Goal: Task Accomplishment & Management: Complete application form

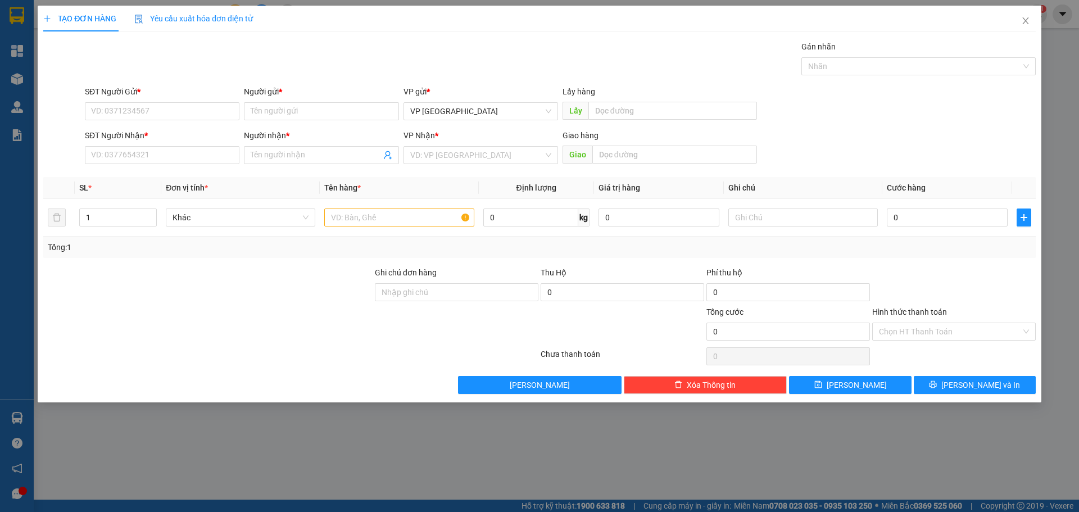
click at [280, 422] on div "TẠO ĐƠN HÀNG Yêu cầu xuất hóa đơn điện tử Transit Pickup Surcharge Ids Transit …" at bounding box center [539, 256] width 1079 height 512
click at [1027, 25] on icon "close" at bounding box center [1025, 20] width 9 height 9
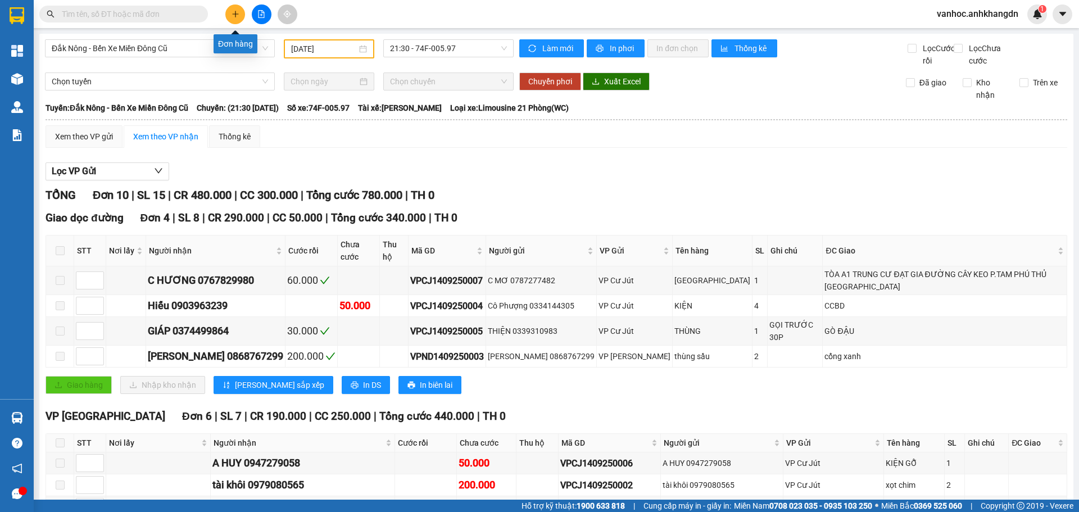
click at [229, 20] on button at bounding box center [235, 14] width 20 height 20
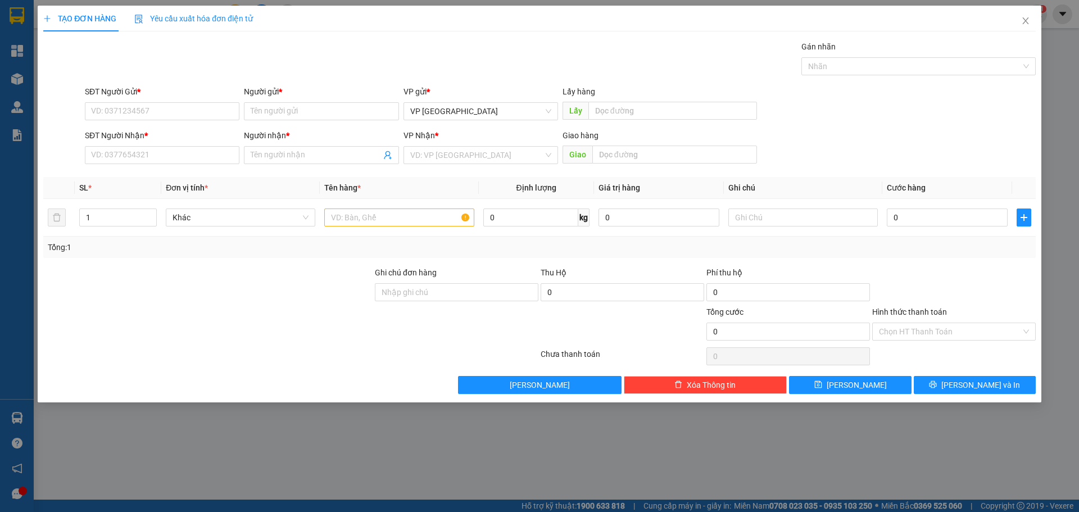
click at [171, 164] on div "SĐT Người Nhận * VD: 0377654321" at bounding box center [162, 148] width 155 height 39
click at [171, 153] on input "SĐT Người Nhận *" at bounding box center [162, 155] width 155 height 18
click at [437, 153] on input "search" at bounding box center [476, 155] width 133 height 17
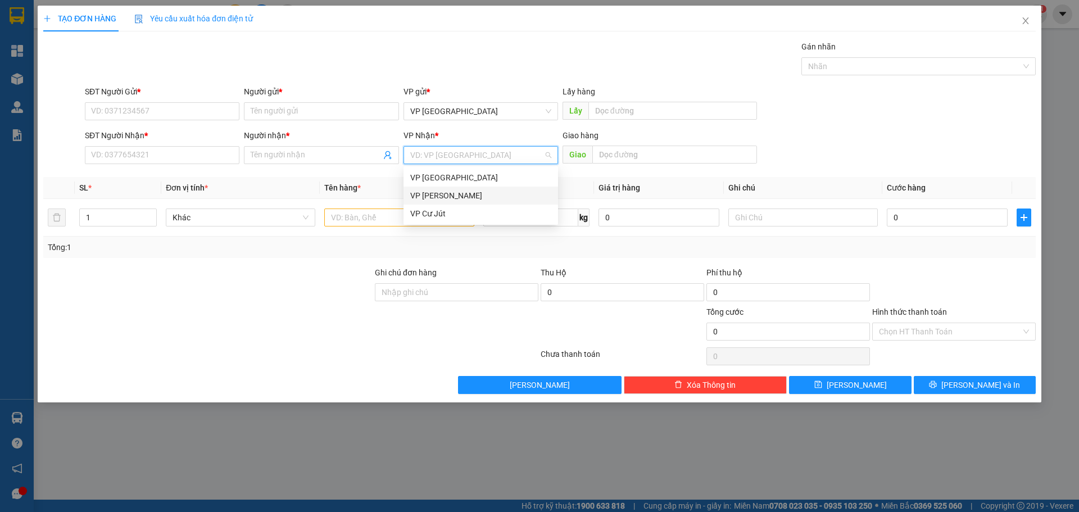
click at [432, 196] on div "VP [PERSON_NAME]" at bounding box center [480, 195] width 141 height 12
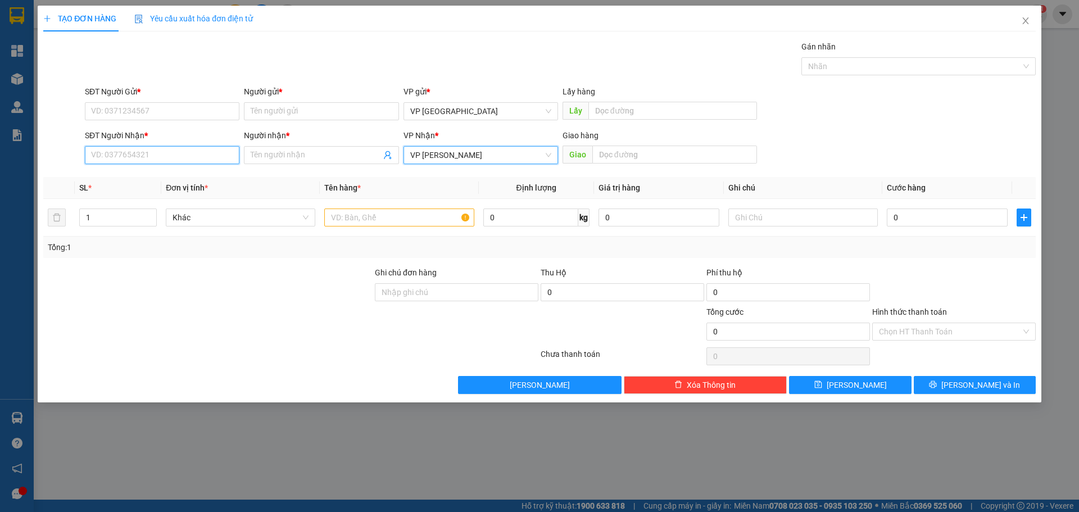
click at [206, 154] on input "SĐT Người Nhận *" at bounding box center [162, 155] width 155 height 18
click at [624, 157] on input "text" at bounding box center [674, 155] width 165 height 18
click at [123, 156] on input "SĐT Người Nhận *" at bounding box center [162, 155] width 155 height 18
click at [665, 157] on input "text" at bounding box center [674, 155] width 165 height 18
click at [372, 223] on input "text" at bounding box center [398, 218] width 149 height 18
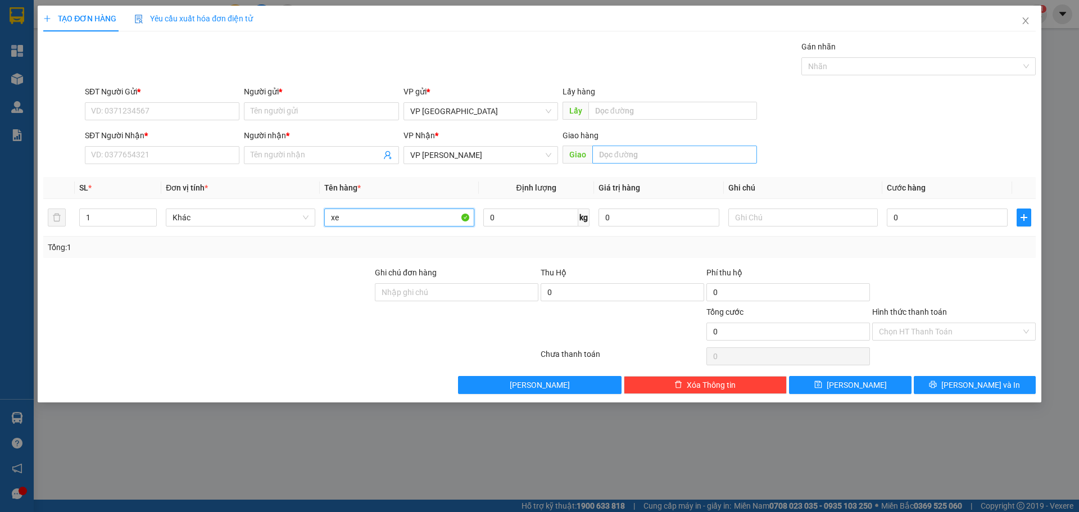
type input "xe"
click at [646, 152] on input "text" at bounding box center [674, 155] width 165 height 18
click at [623, 153] on input "text" at bounding box center [674, 155] width 165 height 18
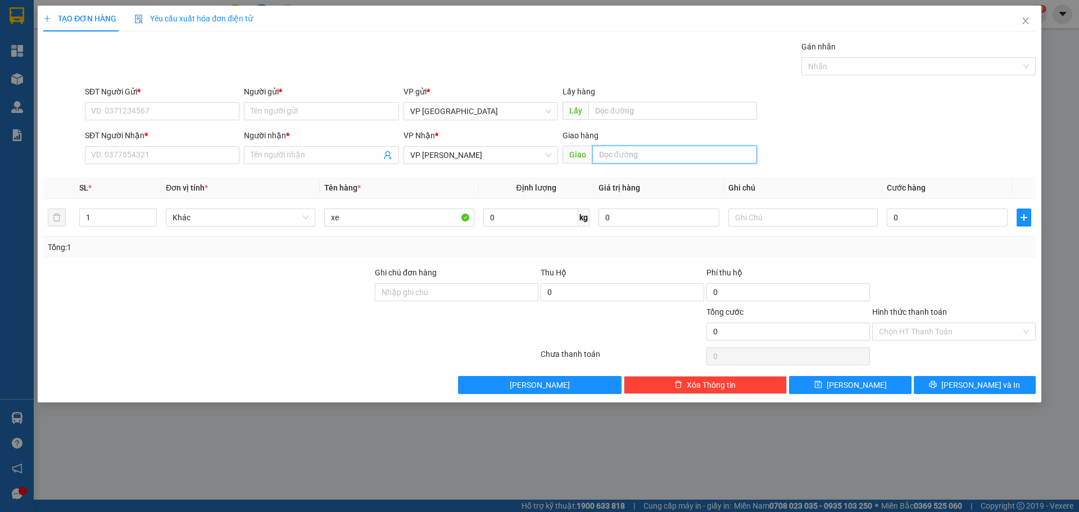
click at [623, 153] on input "text" at bounding box center [674, 155] width 165 height 18
type input "v"
paste input "ã"
click at [630, 156] on input "ngã" at bounding box center [674, 155] width 165 height 18
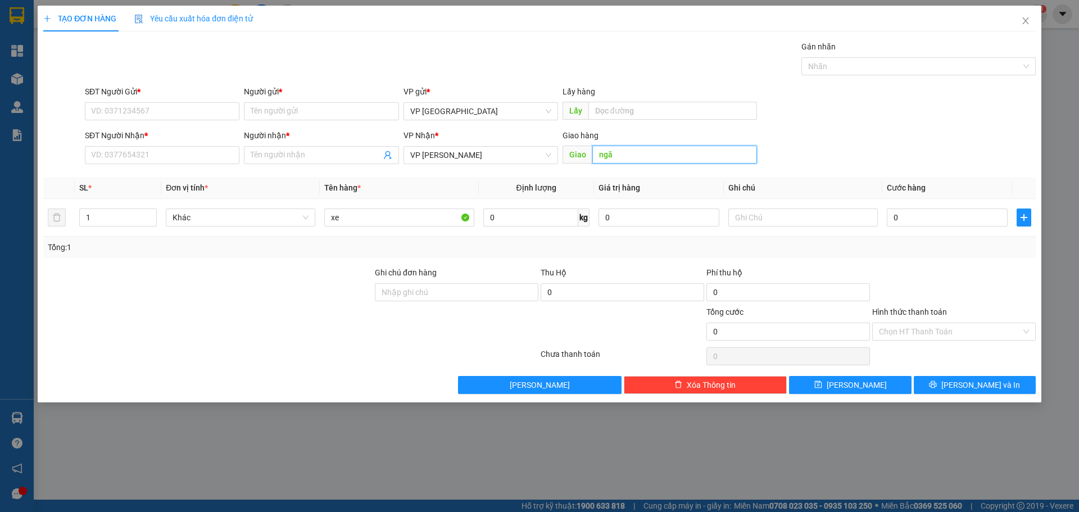
click at [641, 155] on input "ngã" at bounding box center [674, 155] width 165 height 18
paste input "ấ"
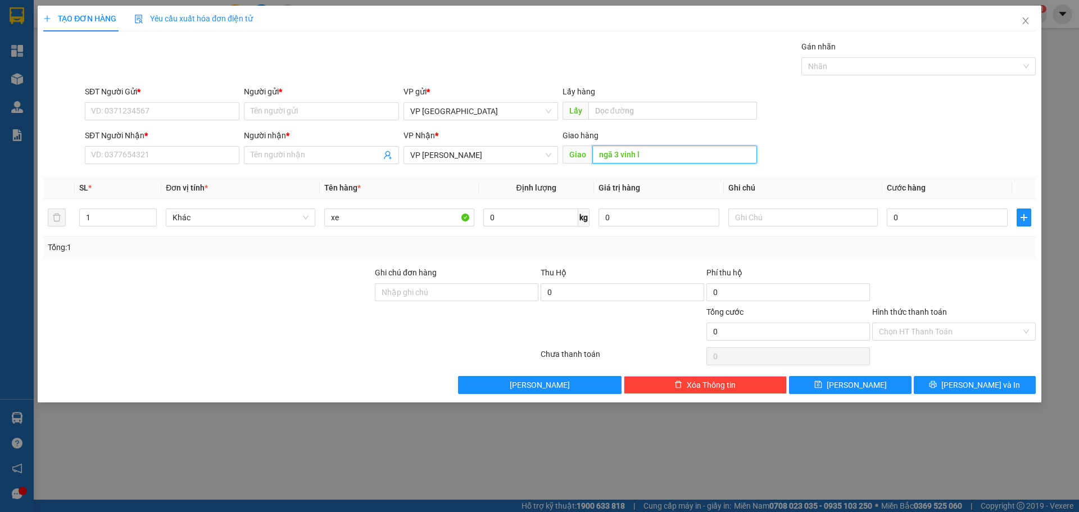
paste input "ập"
click at [685, 157] on input "ngã 3 vinh lập" at bounding box center [674, 155] width 165 height 18
paste input "ì"
paste input "ươ"
paste input "ớ"
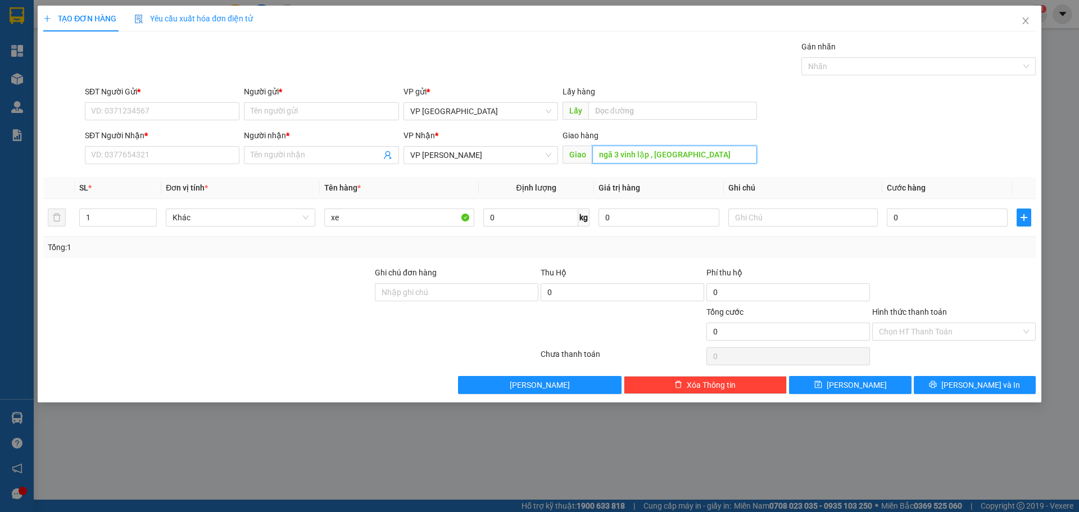
drag, startPoint x: 705, startPoint y: 159, endPoint x: 567, endPoint y: 155, distance: 138.3
click at [567, 155] on span "Giao ngã 3 vinh lập , [GEOGRAPHIC_DATA]" at bounding box center [660, 155] width 194 height 18
type input "ngã 3 vinh lập , [GEOGRAPHIC_DATA]"
click at [626, 108] on input "text" at bounding box center [672, 111] width 169 height 18
paste input "ngã 3 vinh lập , [GEOGRAPHIC_DATA]"
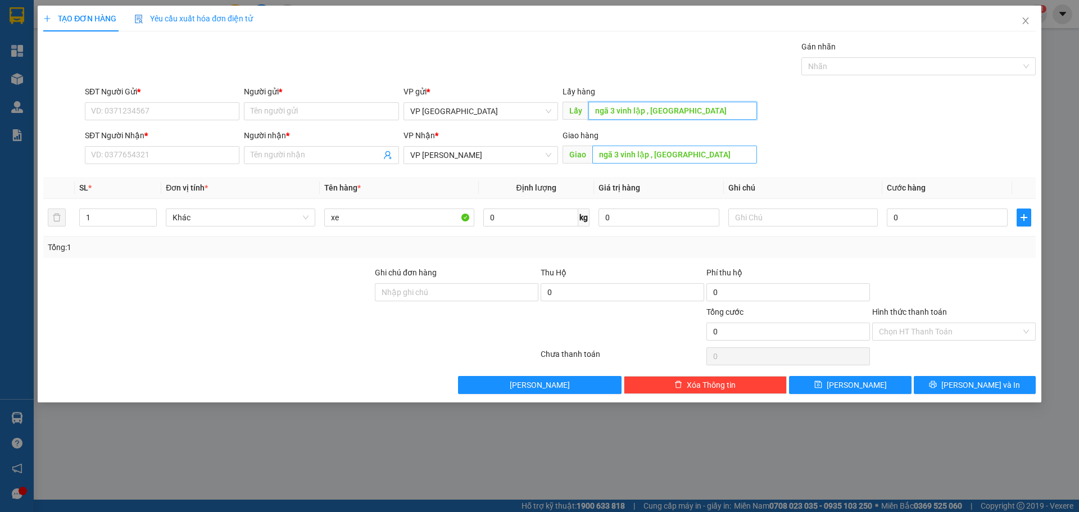
type input "ngã 3 vinh lập , [GEOGRAPHIC_DATA]"
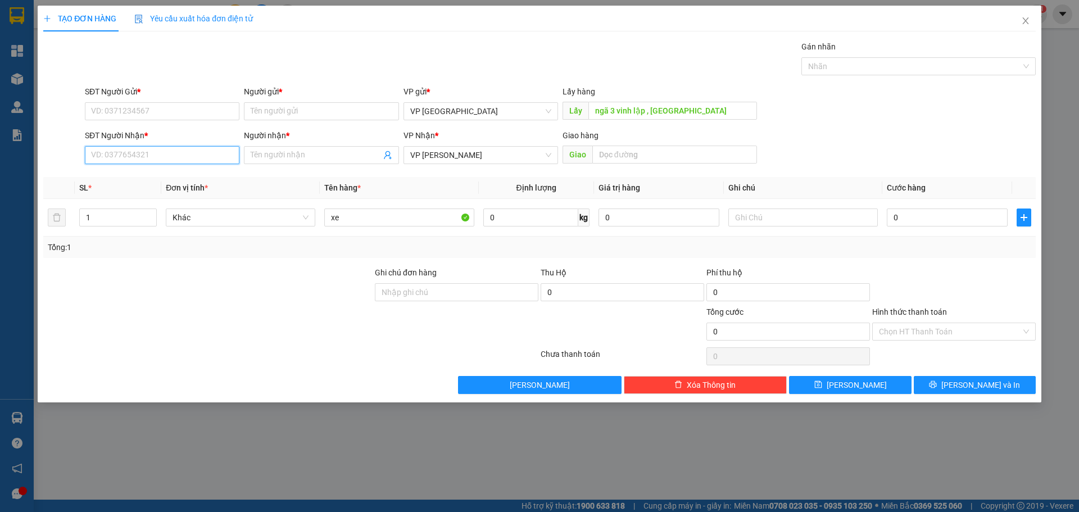
click at [143, 153] on input "SĐT Người Nhận *" at bounding box center [162, 155] width 155 height 18
type input "0327439844"
drag, startPoint x: 135, startPoint y: 157, endPoint x: 84, endPoint y: 155, distance: 51.2
click at [85, 155] on input "0327439844" at bounding box center [162, 155] width 155 height 18
click at [281, 146] on div "Người nhận *" at bounding box center [321, 137] width 155 height 17
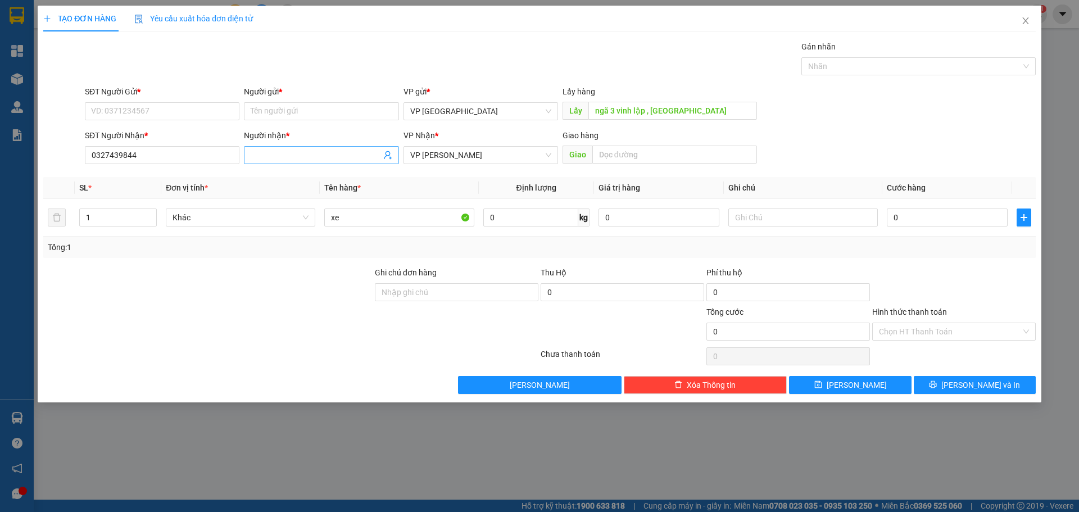
click at [280, 155] on input "Người nhận *" at bounding box center [316, 155] width 130 height 12
type input "mai ly"
drag, startPoint x: 136, startPoint y: 157, endPoint x: 64, endPoint y: 159, distance: 72.0
click at [67, 161] on div "SĐT Người Nhận * 0327439844 0327439844 Người nhận * mai ly VP Nhận * VP Nam Don…" at bounding box center [539, 148] width 995 height 39
click at [154, 104] on input "SĐT Người Gửi *" at bounding box center [162, 111] width 155 height 18
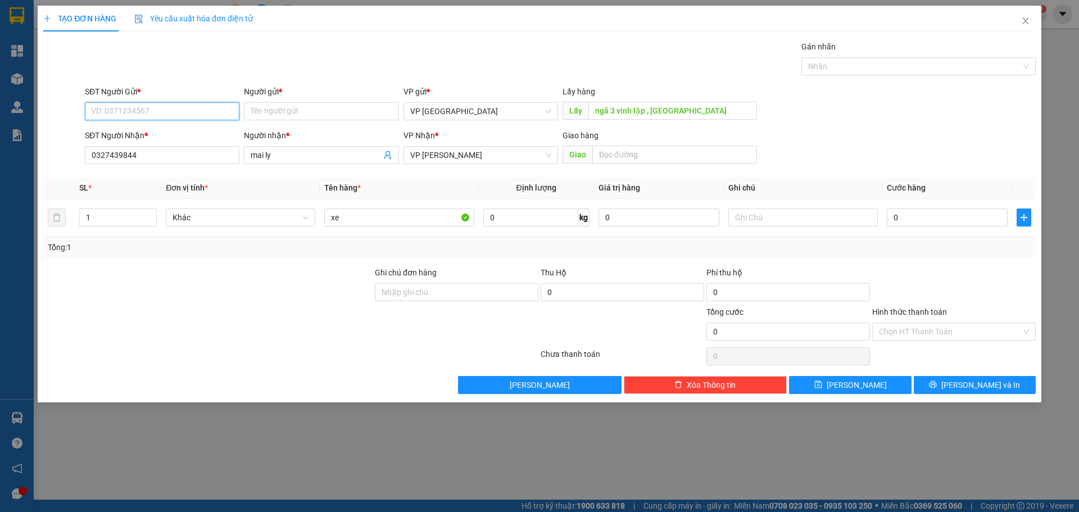
paste input "0327439844"
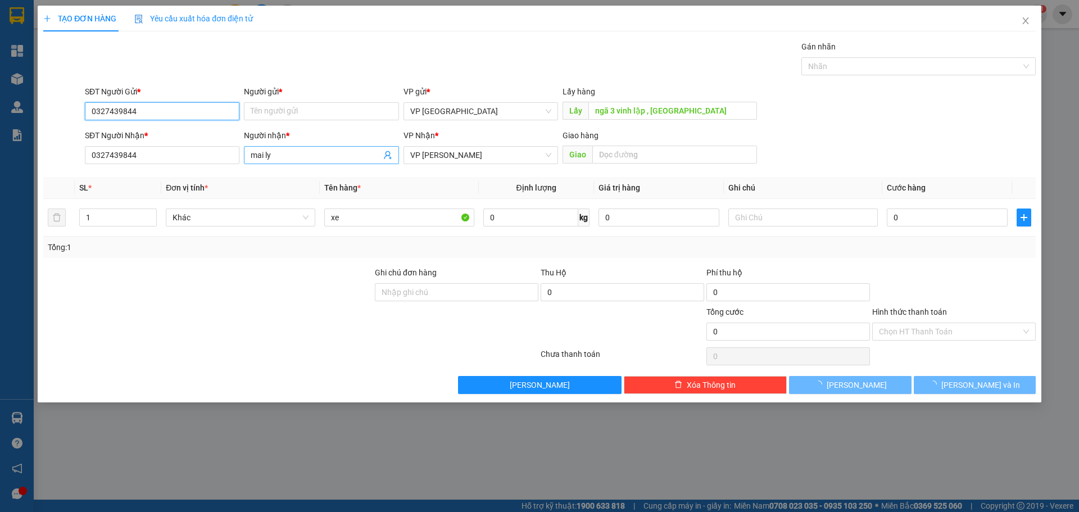
type input "0327439844"
drag, startPoint x: 288, startPoint y: 155, endPoint x: 221, endPoint y: 155, distance: 67.4
click at [221, 155] on div "SĐT Người Nhận * 0327439844 Người nhận * mai ly VP Nhận * VP [PERSON_NAME] hàng…" at bounding box center [560, 148] width 955 height 39
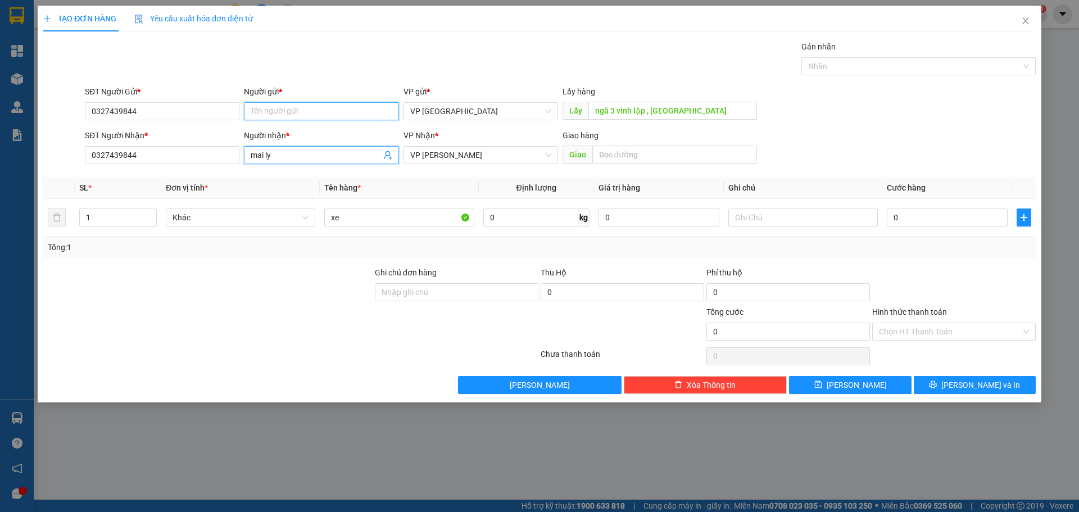
click at [293, 108] on input "Người gửi *" at bounding box center [321, 111] width 155 height 18
paste input "mai ly"
type input "mai ly"
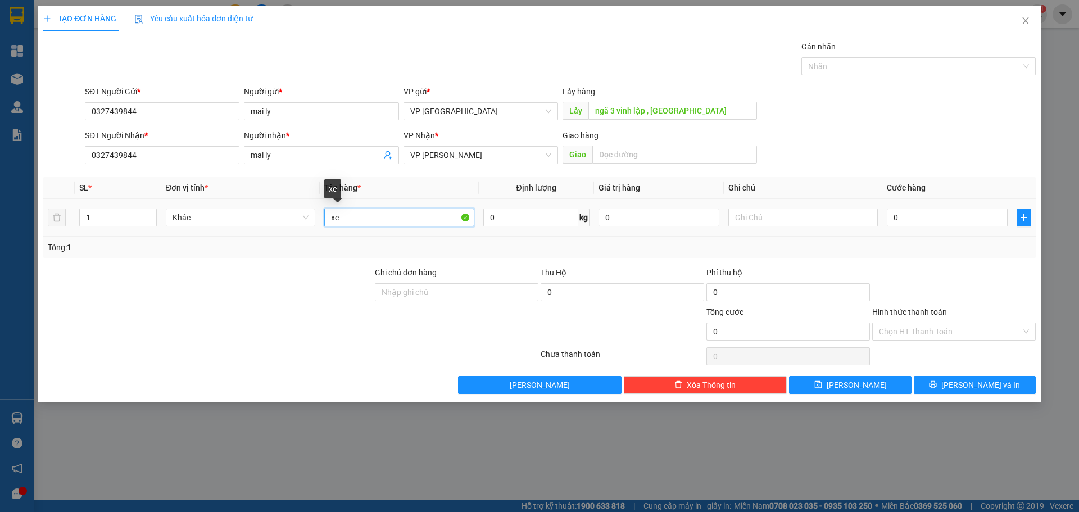
click at [387, 218] on input "xe" at bounding box center [398, 218] width 149 height 18
paste input "í"
paste input "is"
type input "xe vision"
click at [906, 226] on div "0" at bounding box center [947, 217] width 121 height 22
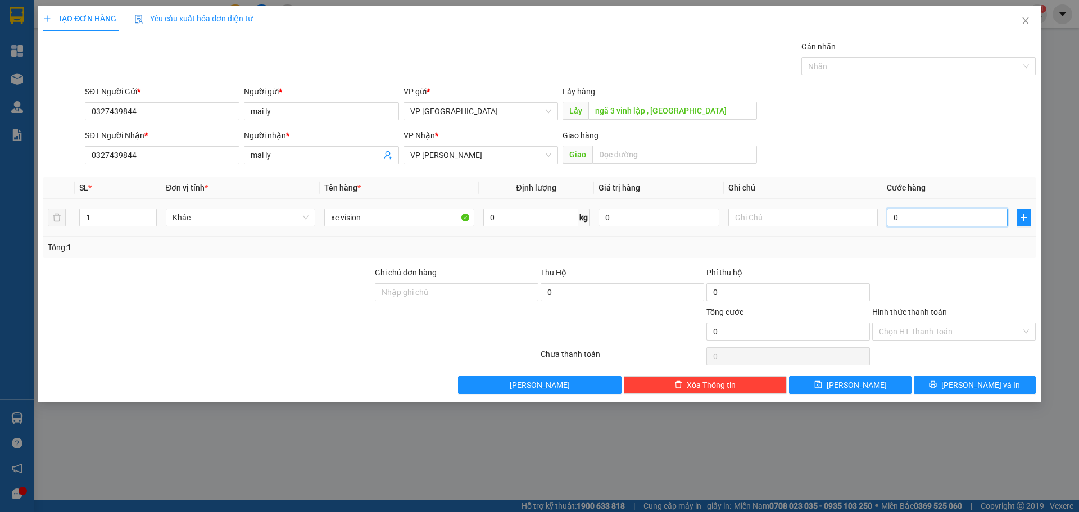
click at [923, 220] on input "0" at bounding box center [947, 218] width 121 height 18
type input "3"
type input "30"
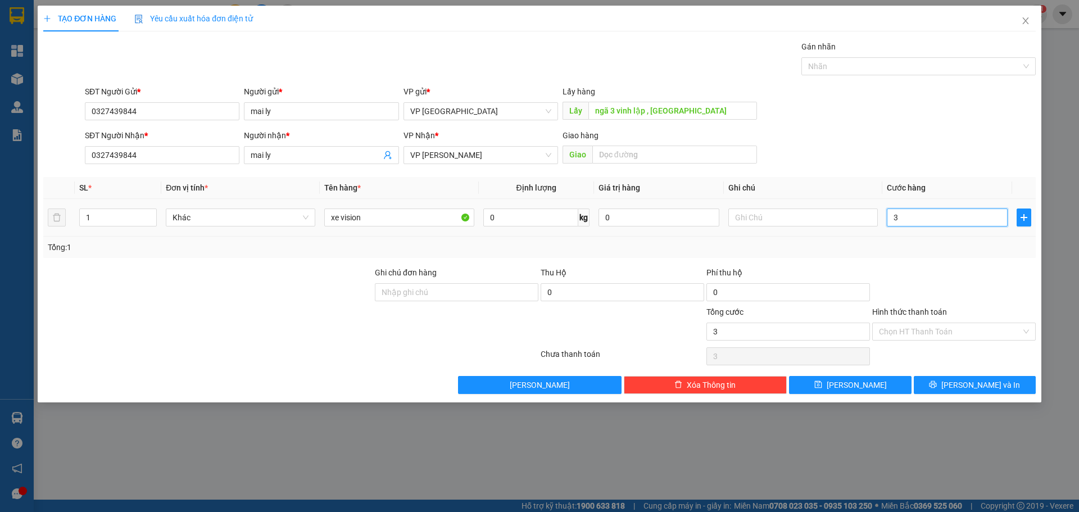
type input "30"
type input "300"
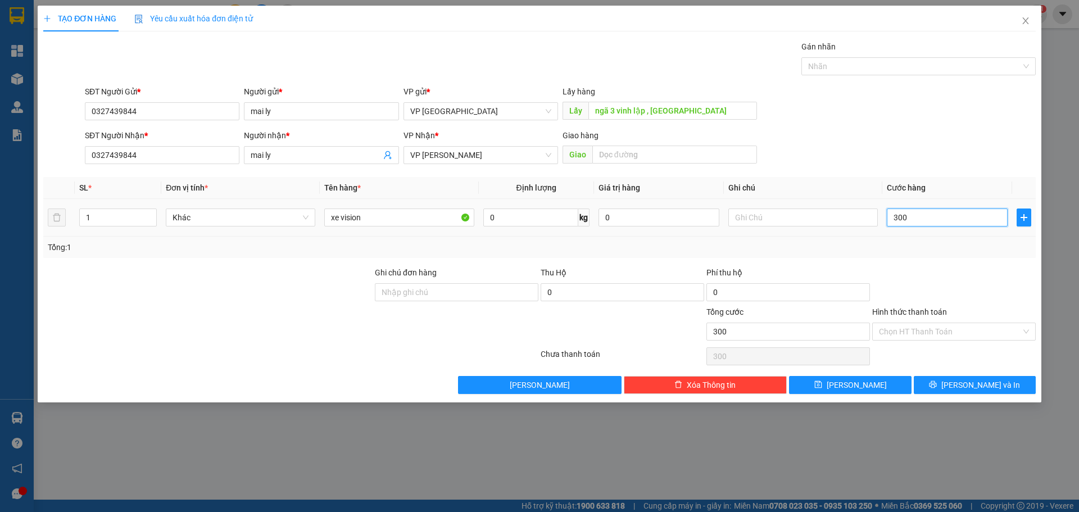
type input "3.000"
type input "30.000"
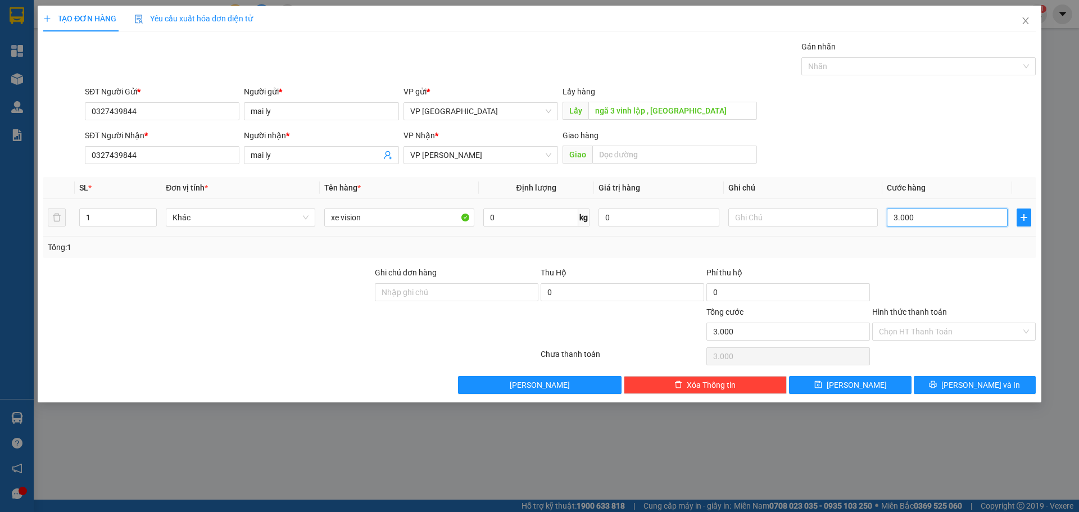
type input "30.000"
type input "300.000"
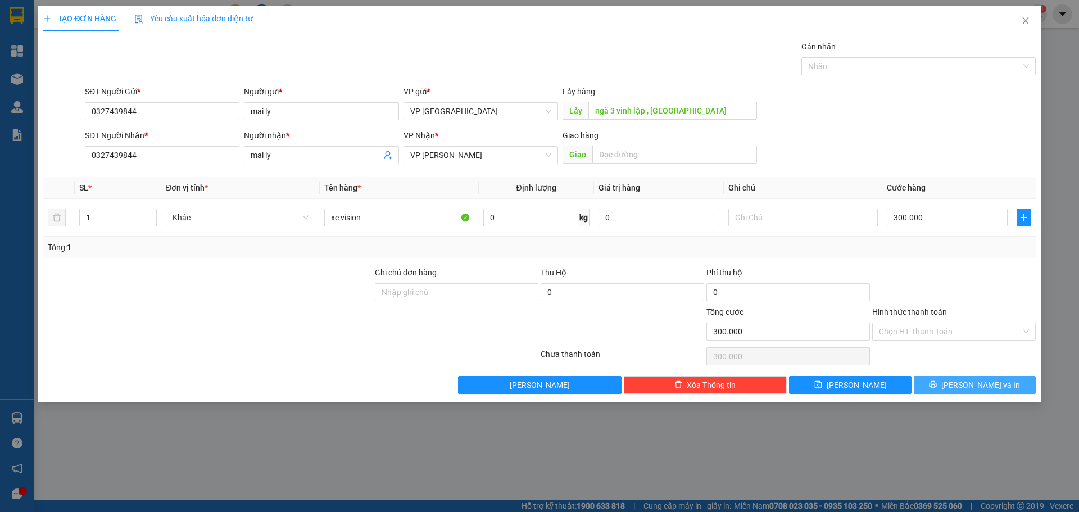
click at [937, 389] on span "printer" at bounding box center [933, 384] width 8 height 9
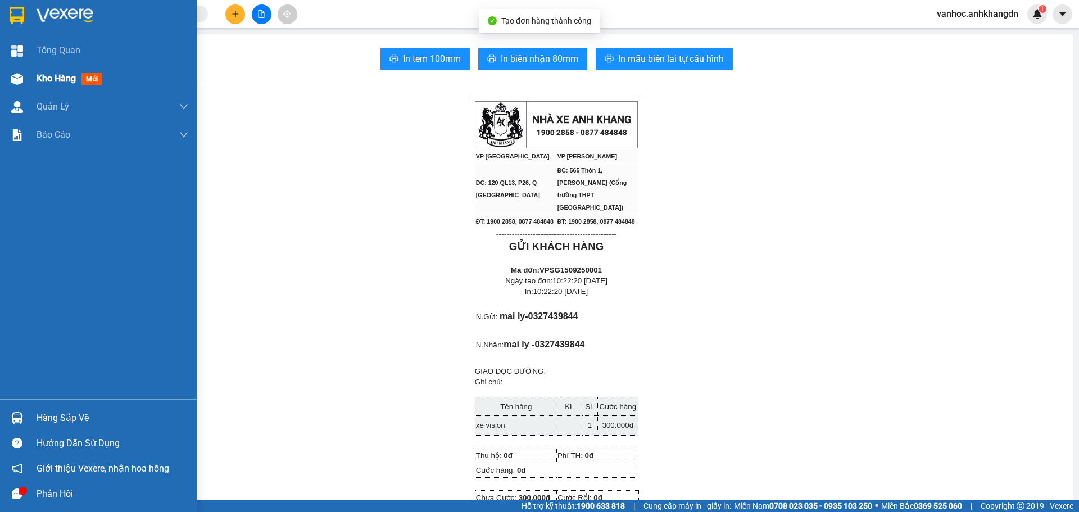
click at [58, 79] on span "Kho hàng" at bounding box center [56, 78] width 39 height 11
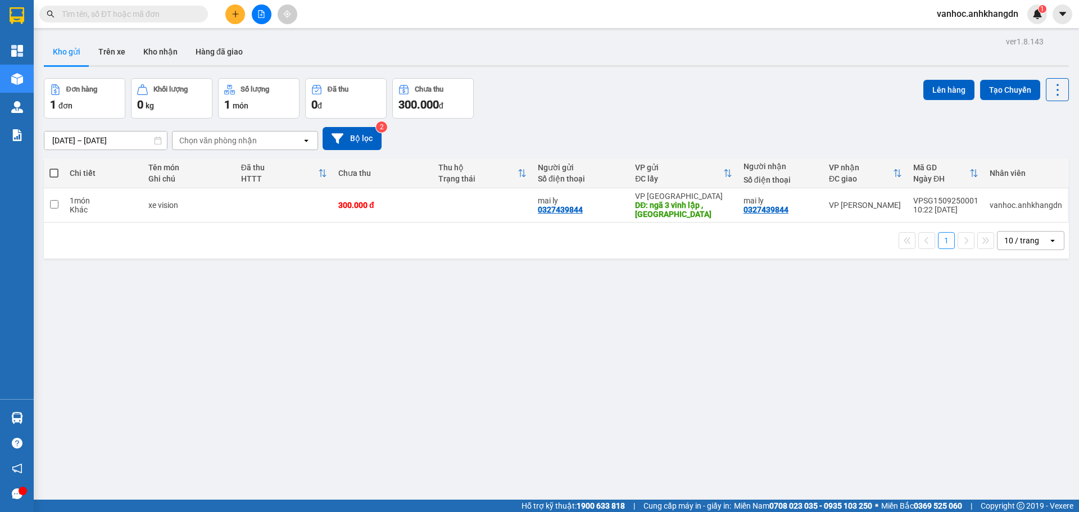
drag, startPoint x: 579, startPoint y: 210, endPoint x: 495, endPoint y: 288, distance: 115.3
click at [454, 327] on div "ver 1.8.143 Kho gửi Trên xe Kho nhận Hàng đã giao Đơn hàng 1 đơn Khối lượng 0 k…" at bounding box center [556, 290] width 1034 height 512
drag, startPoint x: 595, startPoint y: 211, endPoint x: 537, endPoint y: 210, distance: 57.9
click at [538, 210] on div "mai ly 0327439844" at bounding box center [581, 205] width 86 height 18
checkbox input "true"
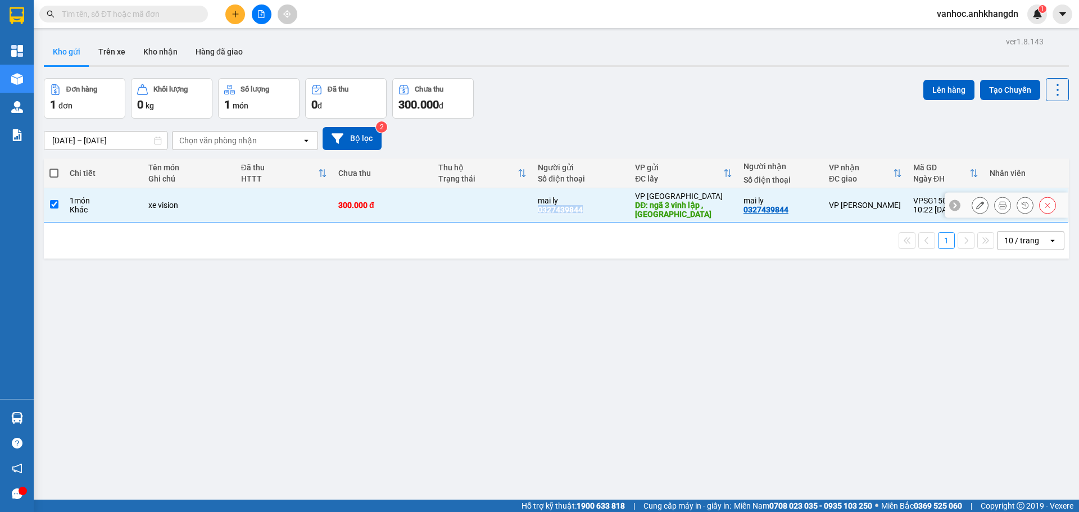
copy div "0327439844"
click at [423, 359] on div "ver 1.8.143 Kho gửi Trên xe Kho nhận Hàng đã giao Đơn hàng 1 đơn Khối lượng 0 k…" at bounding box center [556, 290] width 1034 height 512
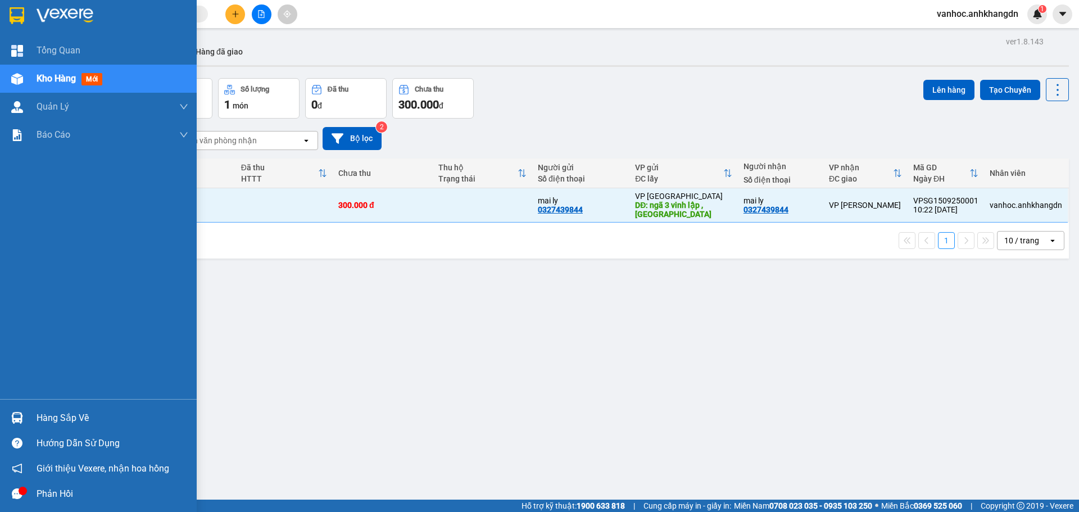
click at [25, 73] on div at bounding box center [17, 79] width 20 height 20
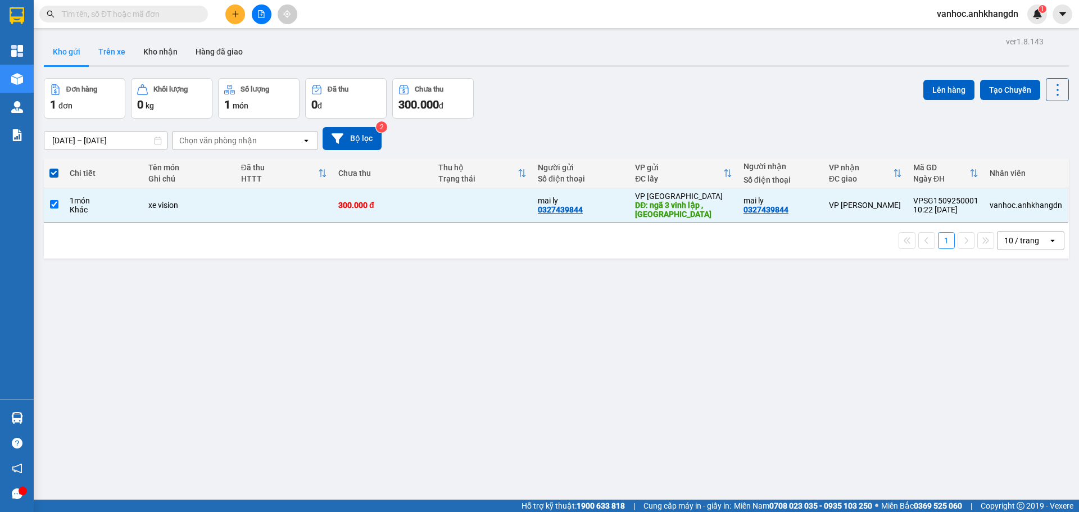
click at [114, 55] on button "Trên xe" at bounding box center [111, 51] width 45 height 27
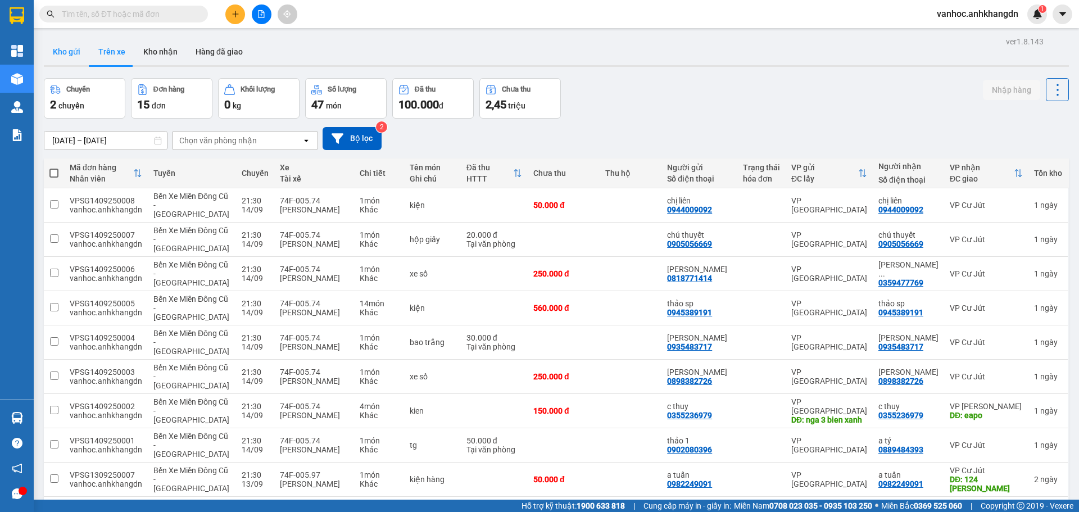
click at [69, 48] on button "Kho gửi" at bounding box center [67, 51] width 46 height 27
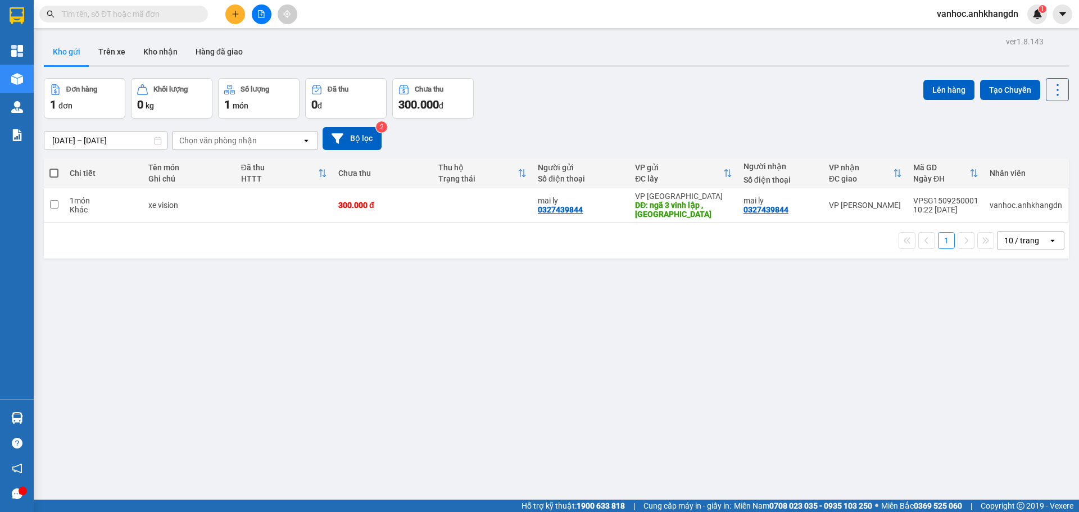
click at [241, 19] on button at bounding box center [235, 14] width 20 height 20
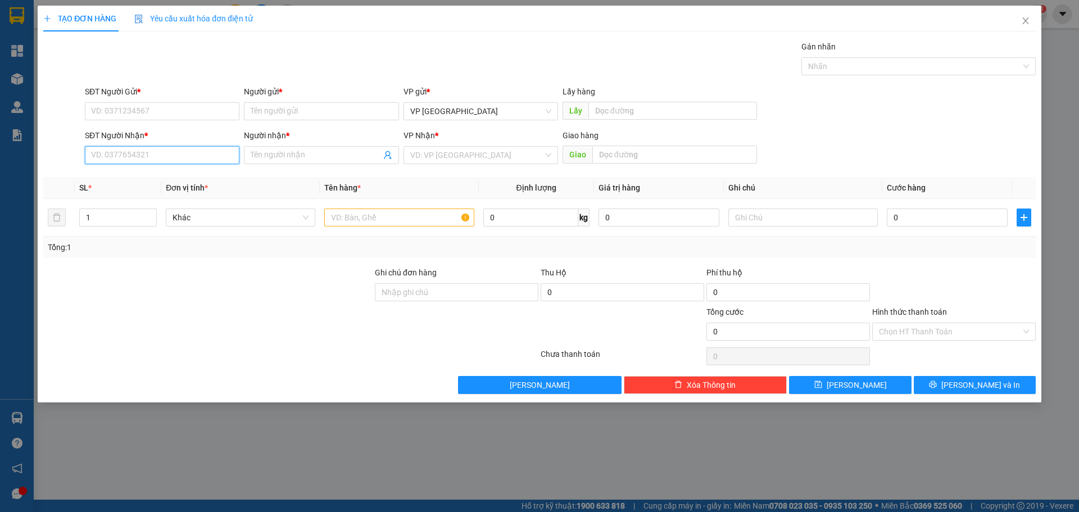
click at [155, 149] on input "SĐT Người Nhận *" at bounding box center [162, 155] width 155 height 18
click at [171, 179] on div "0383085086 - A NHÂN" at bounding box center [162, 177] width 141 height 12
type input "0383085086"
type input "A NHÂN"
type input "60.000"
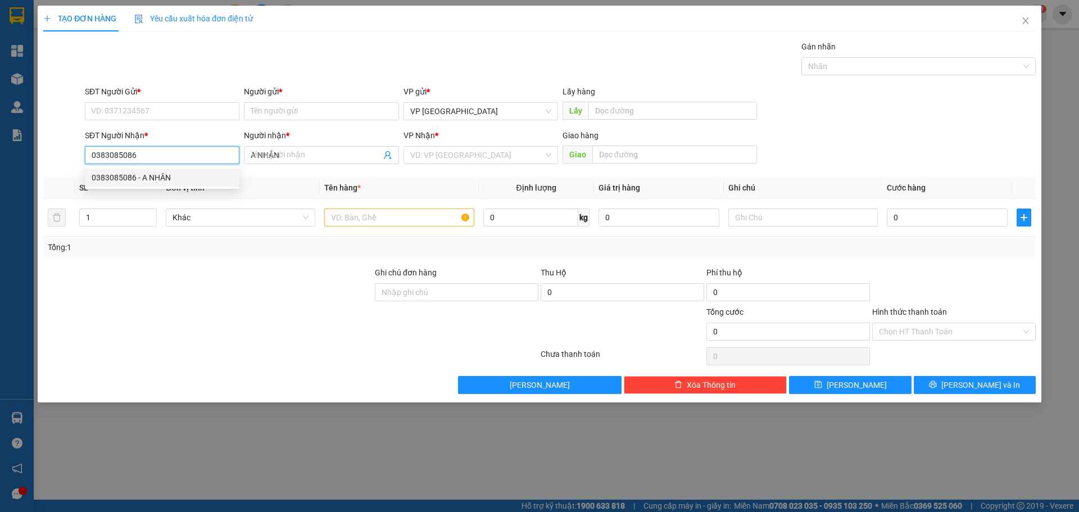
type input "60.000"
drag, startPoint x: 136, startPoint y: 156, endPoint x: 57, endPoint y: 157, distance: 78.7
click at [57, 157] on div "SĐT Người Nhận * 0383085086 0383085086 Người nhận * A NHÂN VP Nhận * VP Cư Jút …" at bounding box center [539, 148] width 995 height 39
type input "0383085086"
click at [142, 108] on input "SĐT Người Gửi *" at bounding box center [162, 111] width 155 height 18
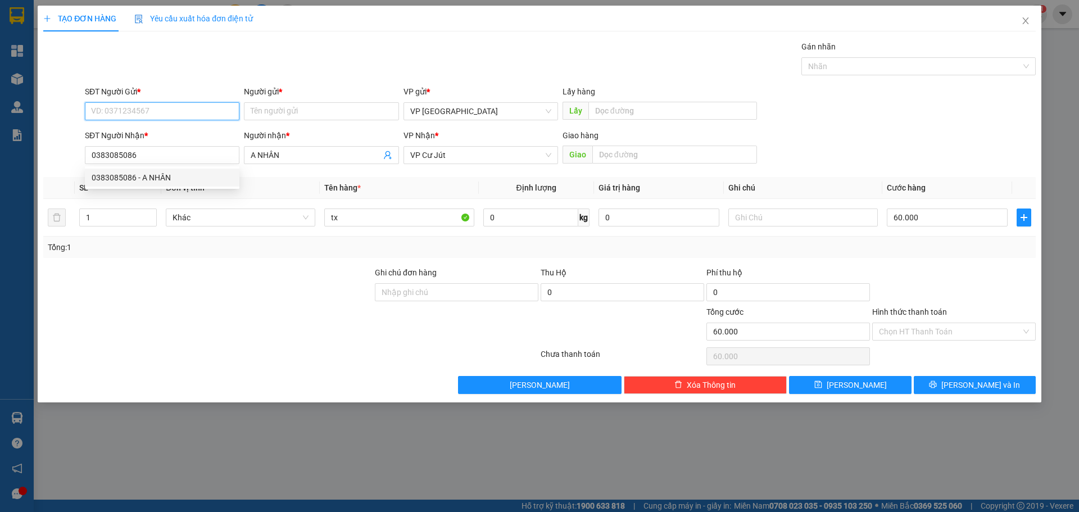
paste input "0383085086"
type input "0383085086"
click at [177, 129] on div "0383085086 - A NHÂN" at bounding box center [162, 134] width 141 height 12
type input "A NHÂN"
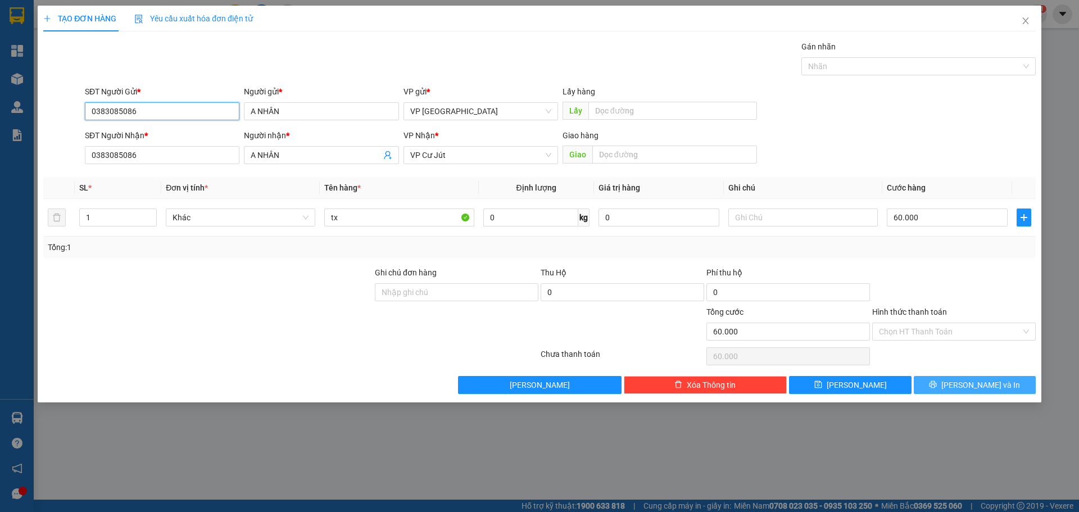
type input "0383085086"
click at [972, 392] on button "[PERSON_NAME] và In" at bounding box center [975, 385] width 122 height 18
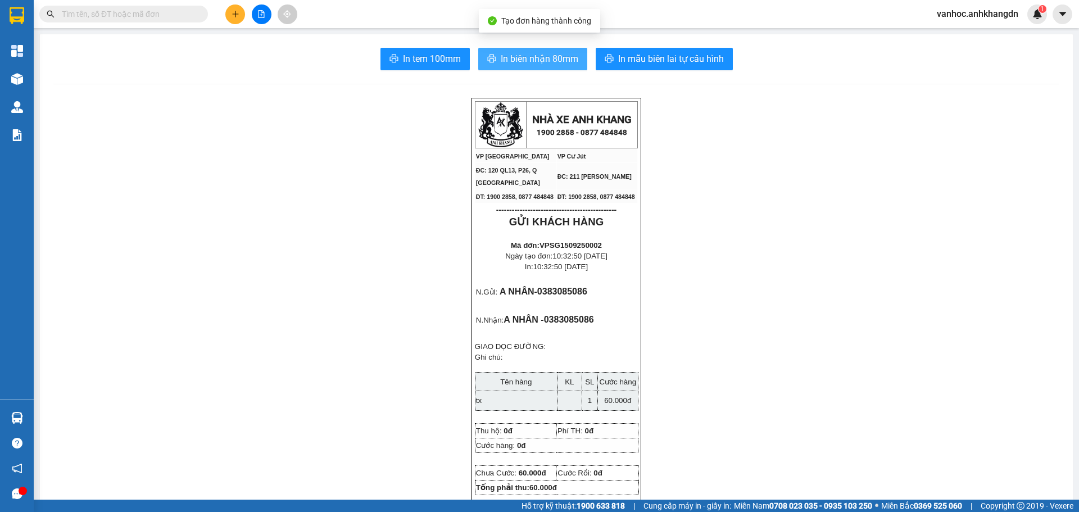
click at [513, 64] on span "In biên nhận 80mm" at bounding box center [540, 59] width 78 height 14
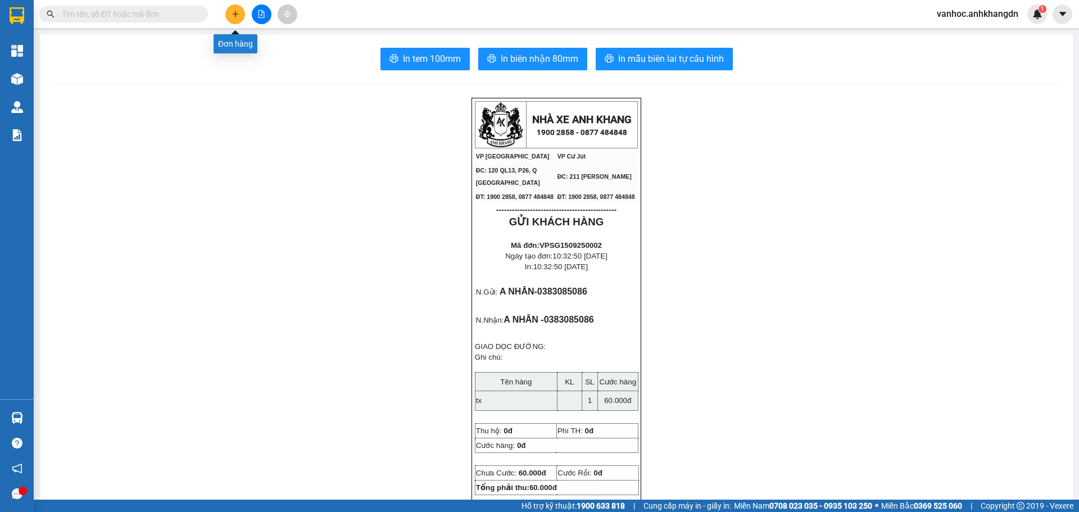
click at [234, 18] on button at bounding box center [235, 14] width 20 height 20
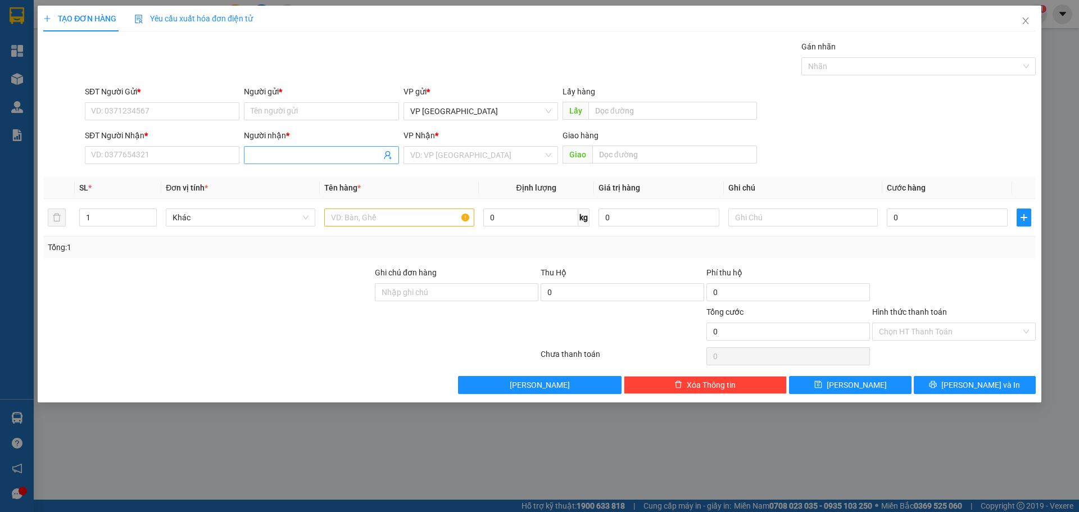
drag, startPoint x: 309, startPoint y: 141, endPoint x: 318, endPoint y: 152, distance: 14.8
click at [318, 152] on div "Người nhận * Tên người nhận" at bounding box center [321, 148] width 155 height 39
click at [318, 152] on input "Người nhận *" at bounding box center [316, 155] width 130 height 12
paste input "â"
paste input "ậ"
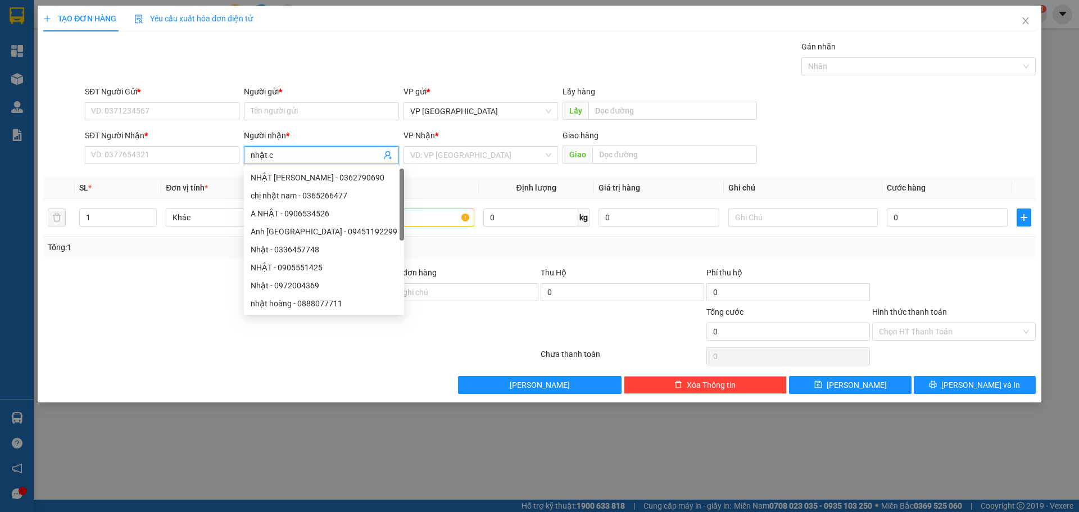
paste input "ươ"
paste input "ờ"
type input "nhật cường"
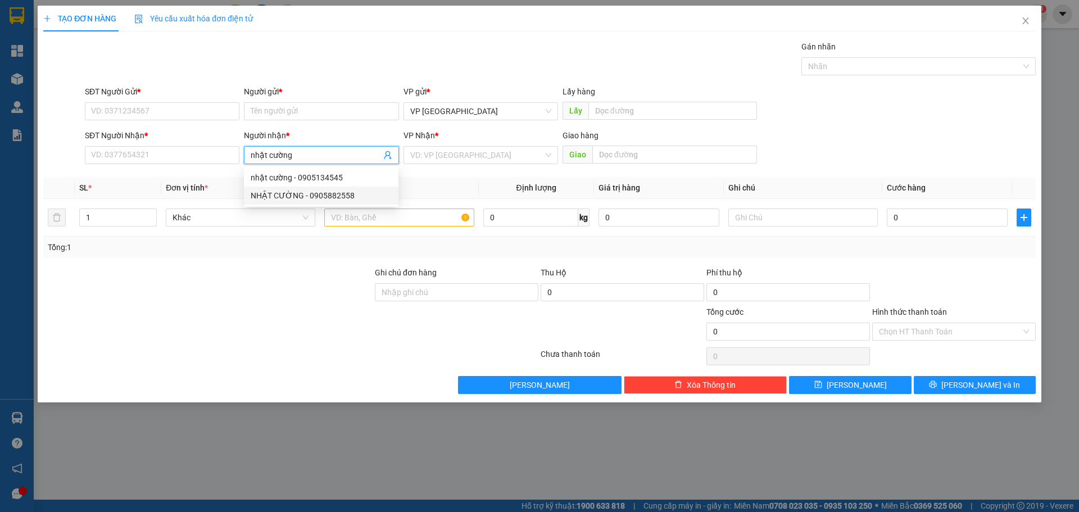
click at [324, 194] on div "NHẬT CƯỜNG - 0905882558" at bounding box center [321, 195] width 141 height 12
type input "0905882558"
drag, startPoint x: 312, startPoint y: 161, endPoint x: 230, endPoint y: 158, distance: 82.1
click at [230, 158] on div "SĐT Người Nhận * 0905882558 Người nhận * NHẬT CƯỜNG NHẬT CƯỜNG VP Nhận * VD: VP…" at bounding box center [560, 148] width 955 height 39
type input "[PERSON_NAME]"
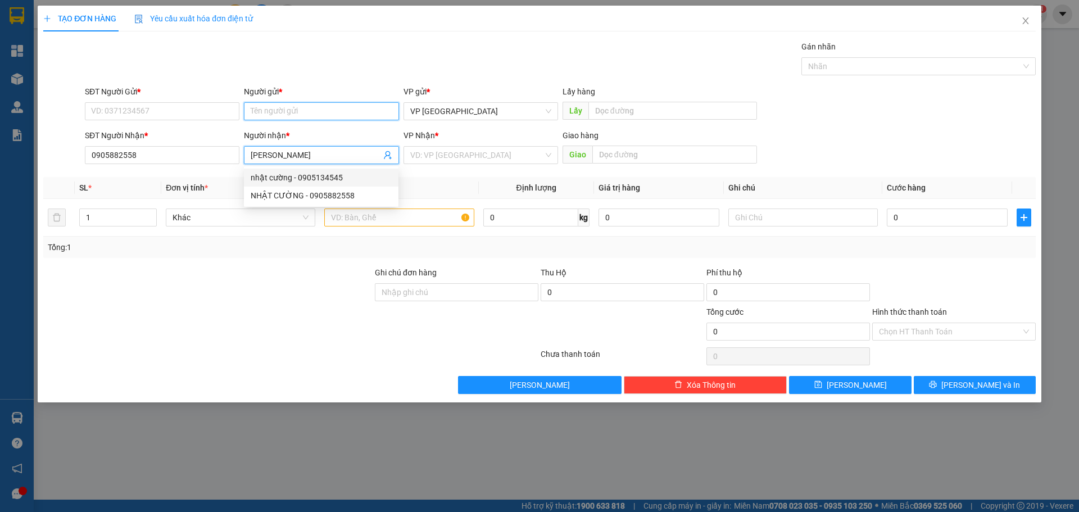
click at [283, 110] on input "Người gửi *" at bounding box center [321, 111] width 155 height 18
paste input "[PERSON_NAME]"
type input "[PERSON_NAME]"
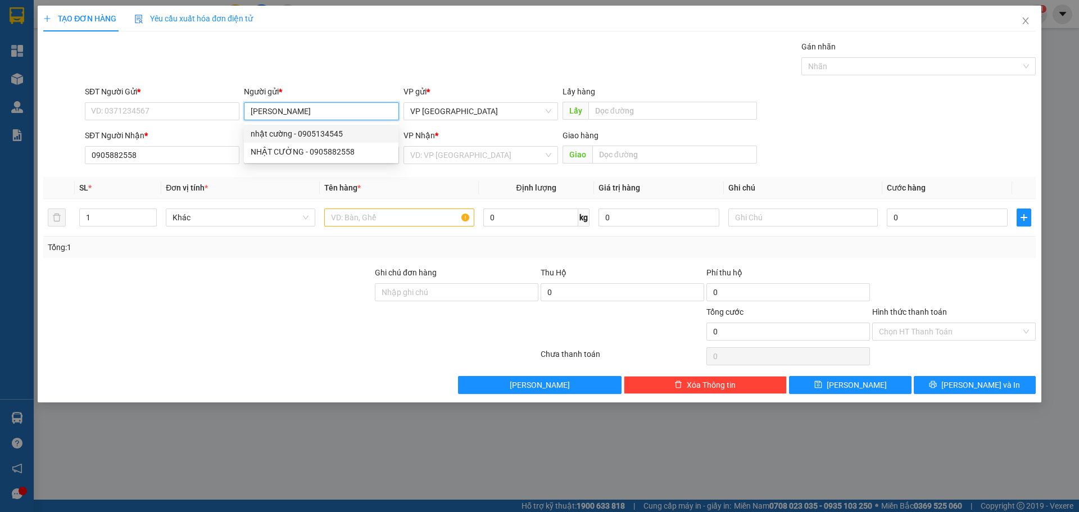
click at [305, 141] on div "nhật cường - 0905134545" at bounding box center [321, 134] width 155 height 18
type input "0905134545"
type input "nhật cường"
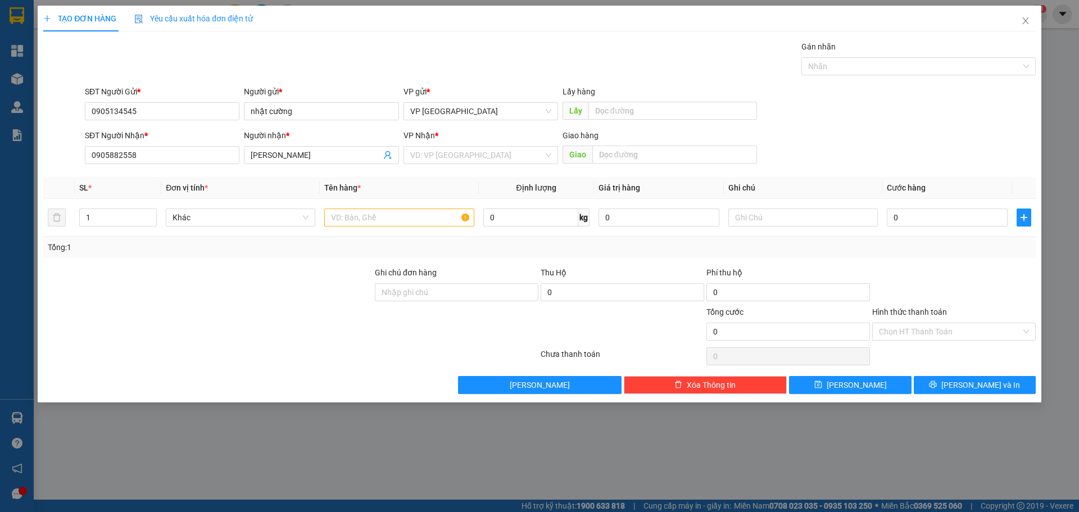
click at [296, 124] on div "Người gửi * nhật cường" at bounding box center [321, 104] width 155 height 39
drag, startPoint x: 299, startPoint y: 115, endPoint x: 208, endPoint y: 130, distance: 92.2
click at [209, 130] on form "SĐT Người Gửi * 0905134545 Người gửi * nhật cường VP gửi * VP [GEOGRAPHIC_DATA]…" at bounding box center [539, 126] width 993 height 83
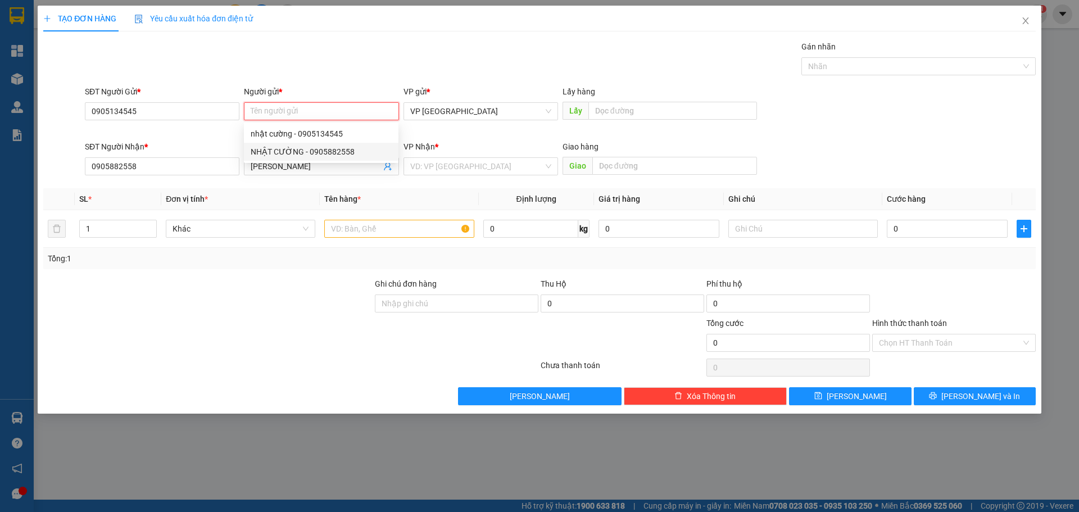
click at [332, 150] on div "NHẬT CƯỜNG - 0905882558" at bounding box center [321, 152] width 141 height 12
type input "0905882558"
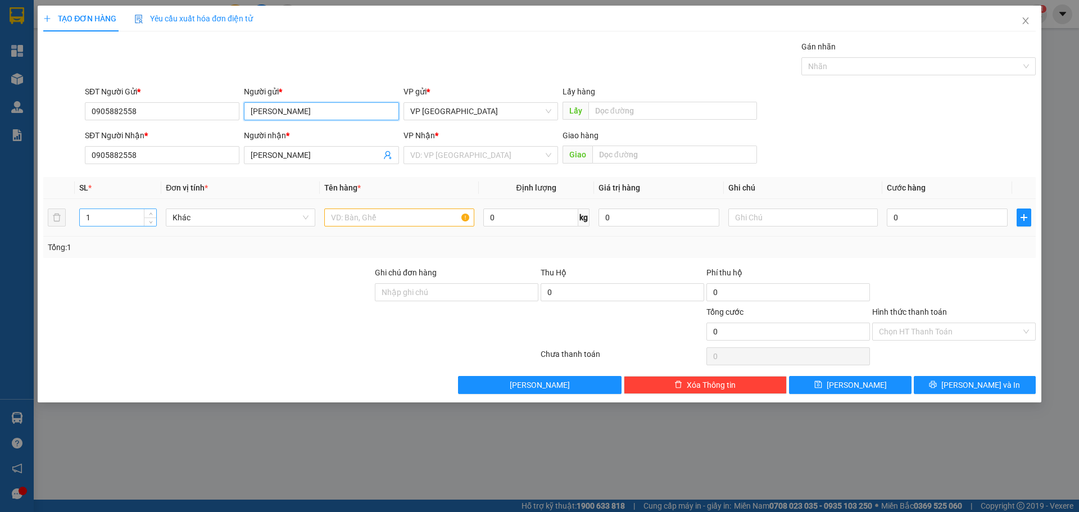
type input "[PERSON_NAME]"
click at [100, 220] on input "1" at bounding box center [118, 217] width 76 height 17
type input "6"
click at [361, 224] on input "text" at bounding box center [398, 218] width 149 height 18
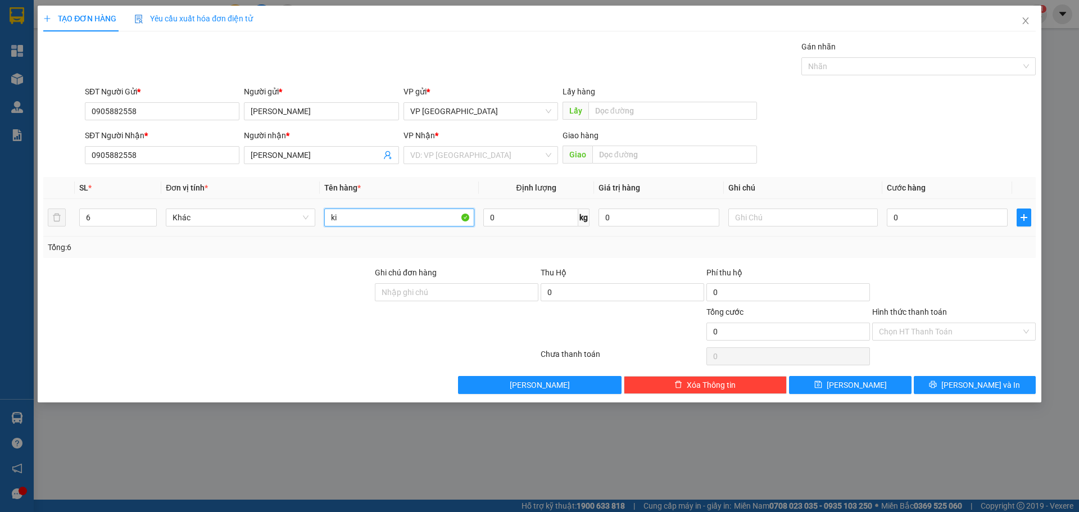
paste input "ệ"
type input "kiện"
click at [450, 159] on input "search" at bounding box center [476, 155] width 133 height 17
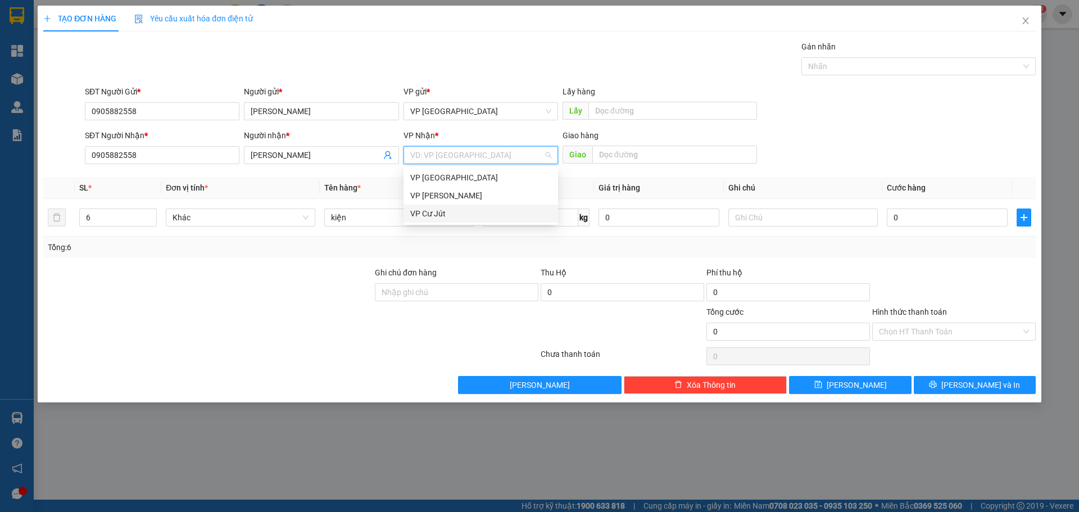
click at [444, 214] on div "VP Cư Jút" at bounding box center [480, 213] width 141 height 12
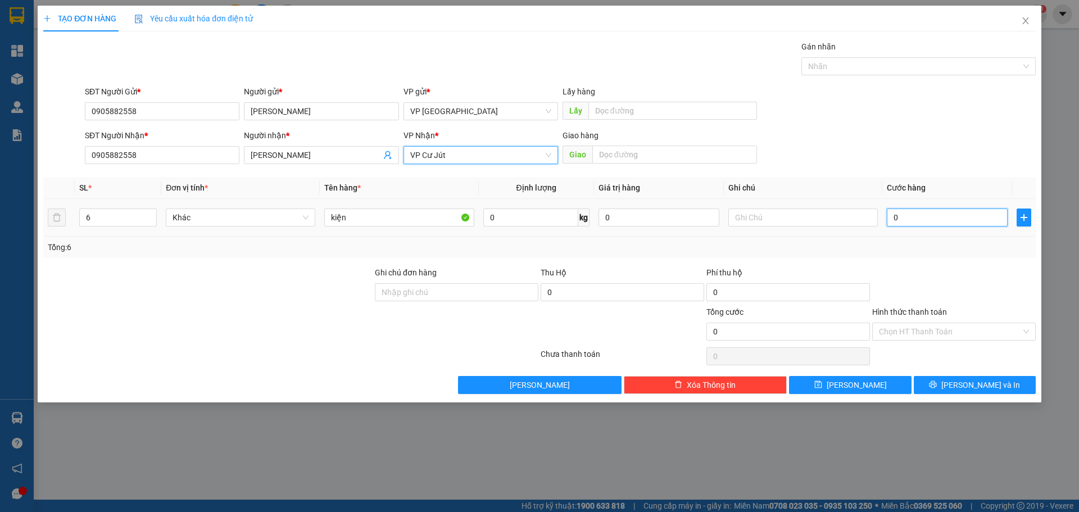
click at [938, 216] on input "0" at bounding box center [947, 218] width 121 height 18
type input "3"
type input "36"
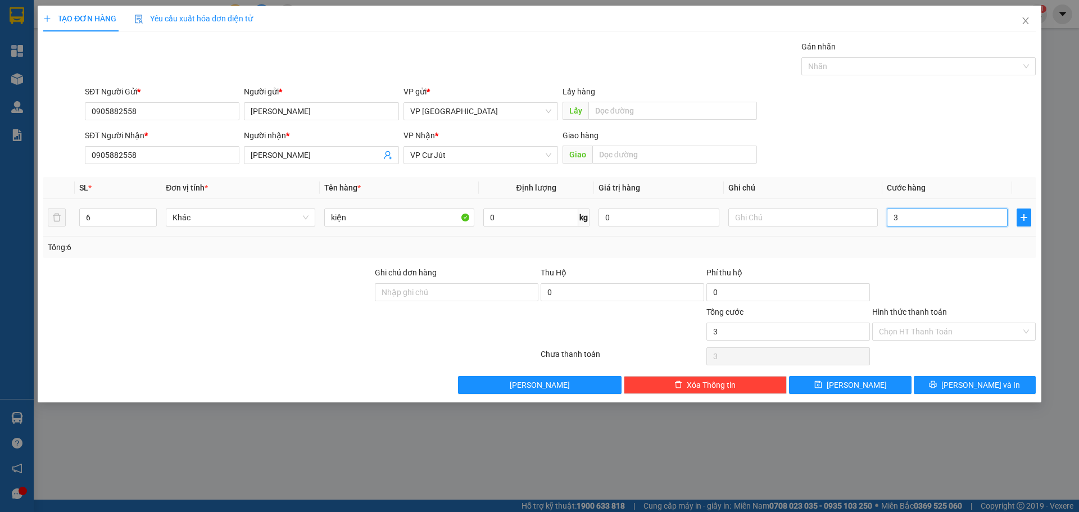
type input "36"
type input "360"
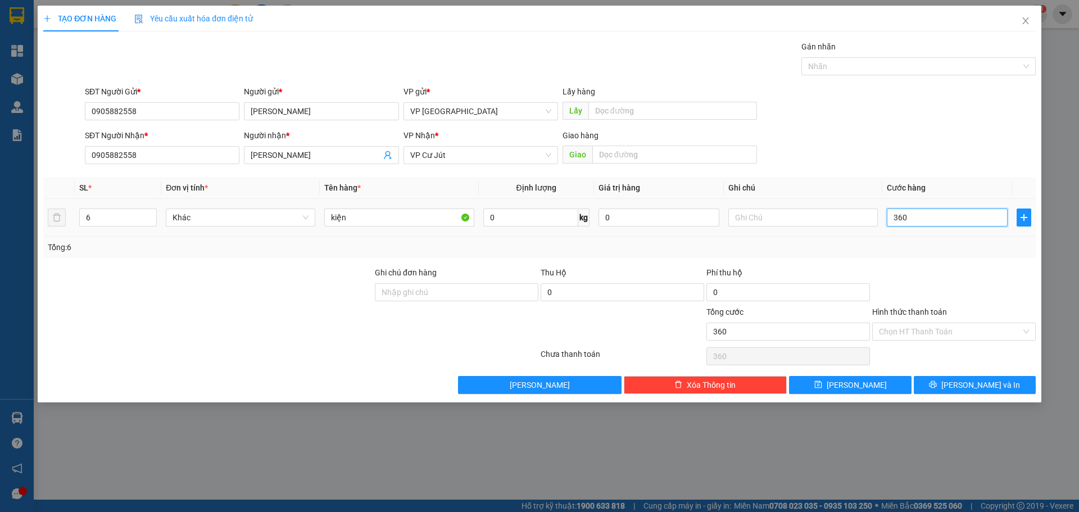
type input "3.600"
type input "36.000"
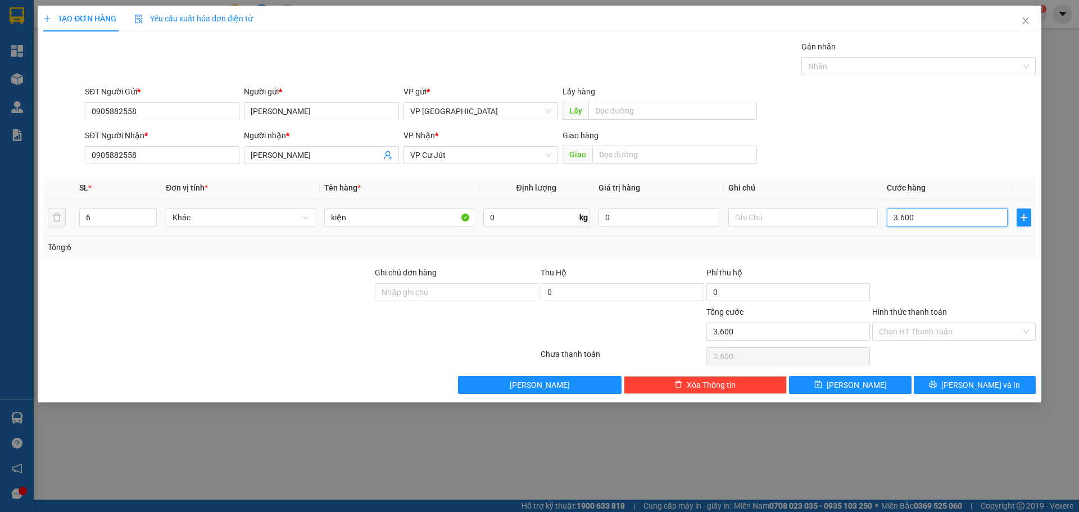
type input "36.000"
type input "360.000"
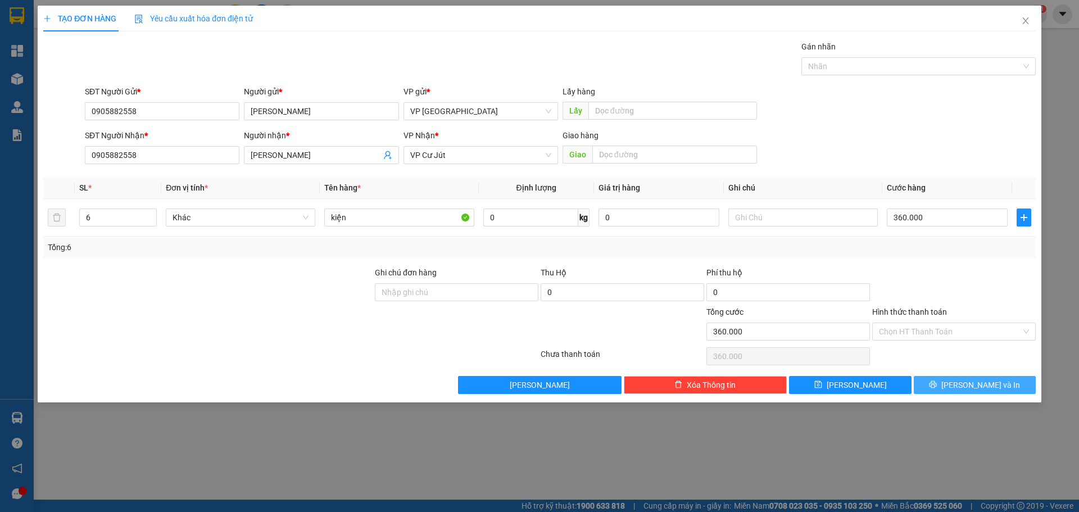
click at [994, 382] on span "[PERSON_NAME] và In" at bounding box center [980, 385] width 79 height 12
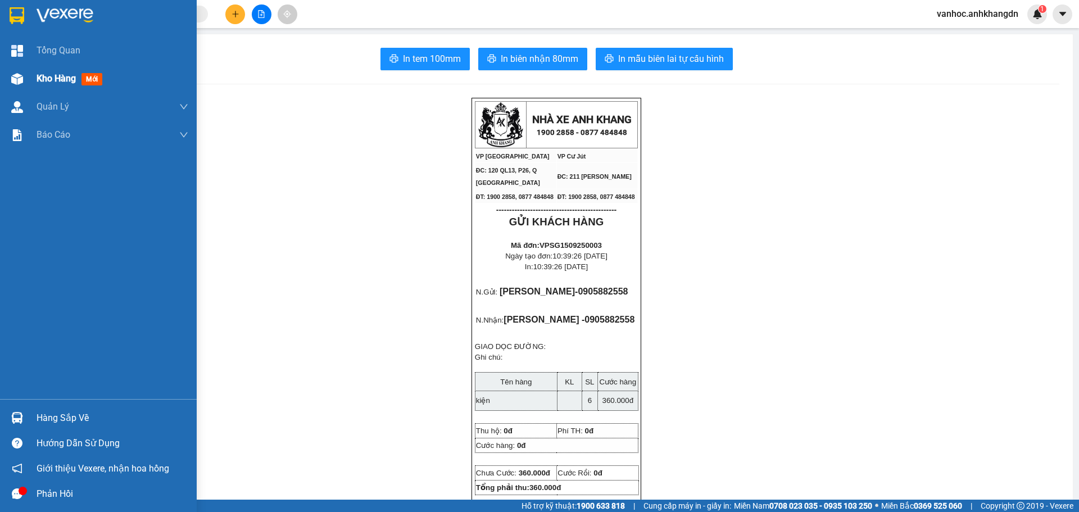
click at [55, 75] on span "Kho hàng" at bounding box center [56, 78] width 39 height 11
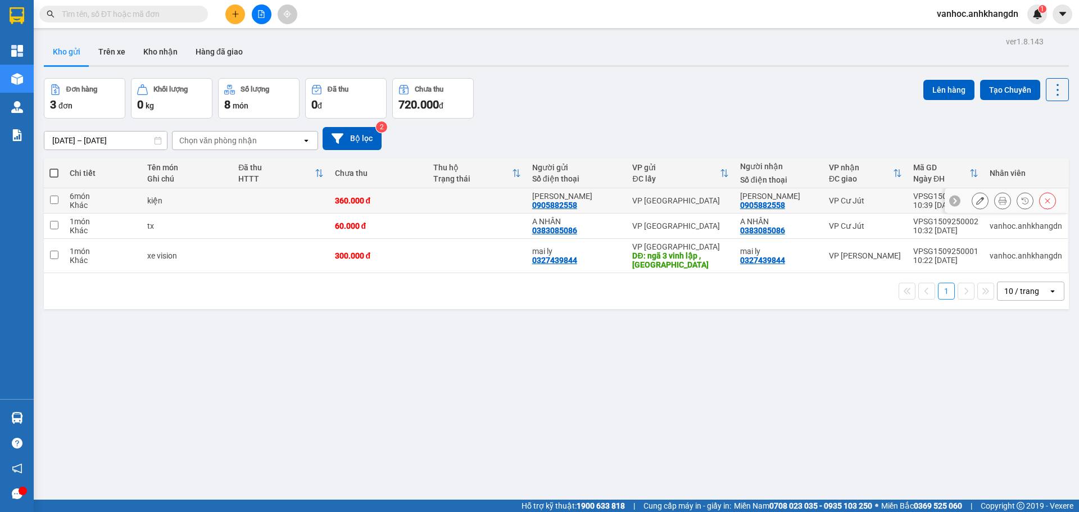
click at [999, 202] on icon at bounding box center [1003, 201] width 8 height 8
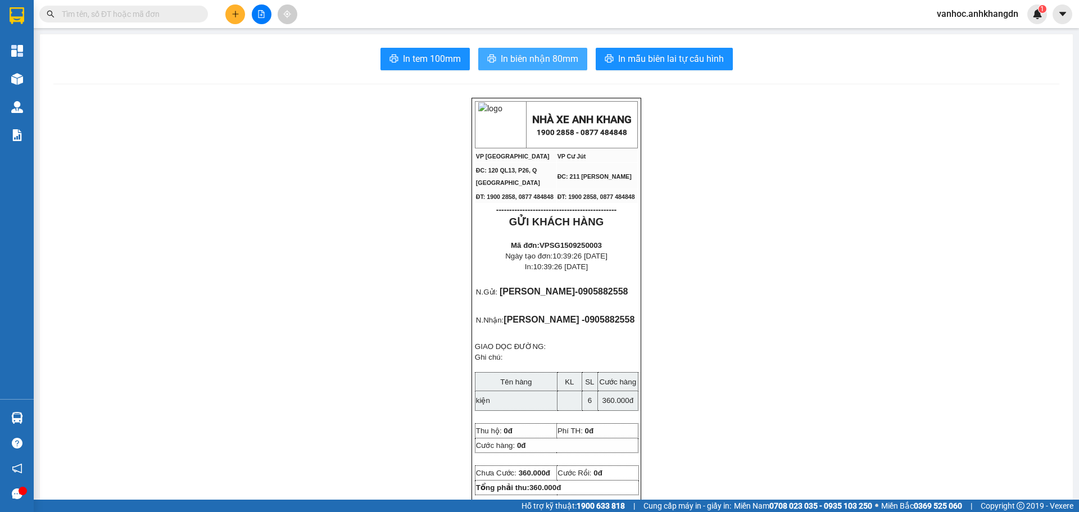
click at [519, 61] on span "In biên nhận 80mm" at bounding box center [540, 59] width 78 height 14
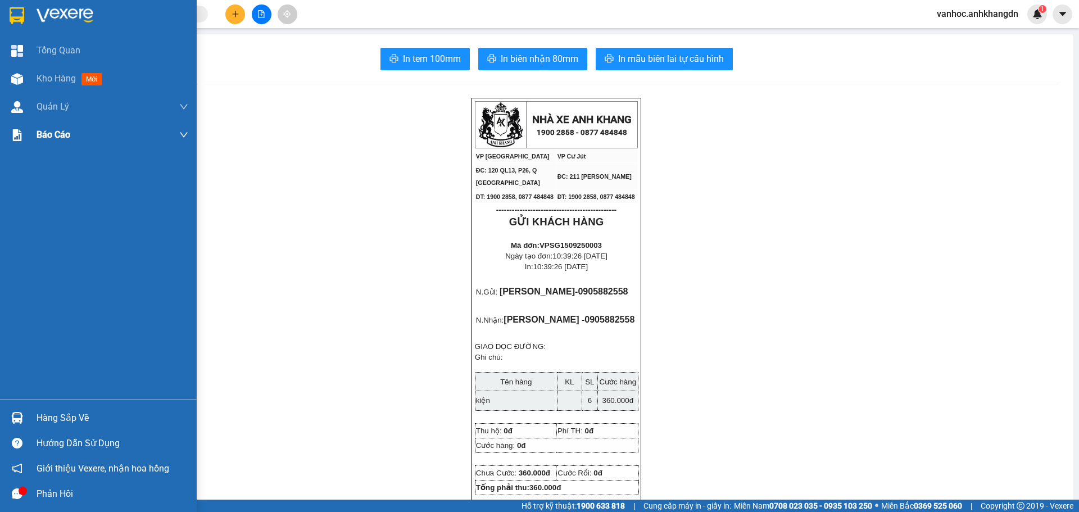
drag, startPoint x: 0, startPoint y: 218, endPoint x: 88, endPoint y: 144, distance: 114.9
click at [0, 218] on div "Tổng Quan Kho hàng mới Quản [PERSON_NAME] lý khách hàng Quản lý khách hàng mới …" at bounding box center [98, 218] width 197 height 363
